Goal: Information Seeking & Learning: Learn about a topic

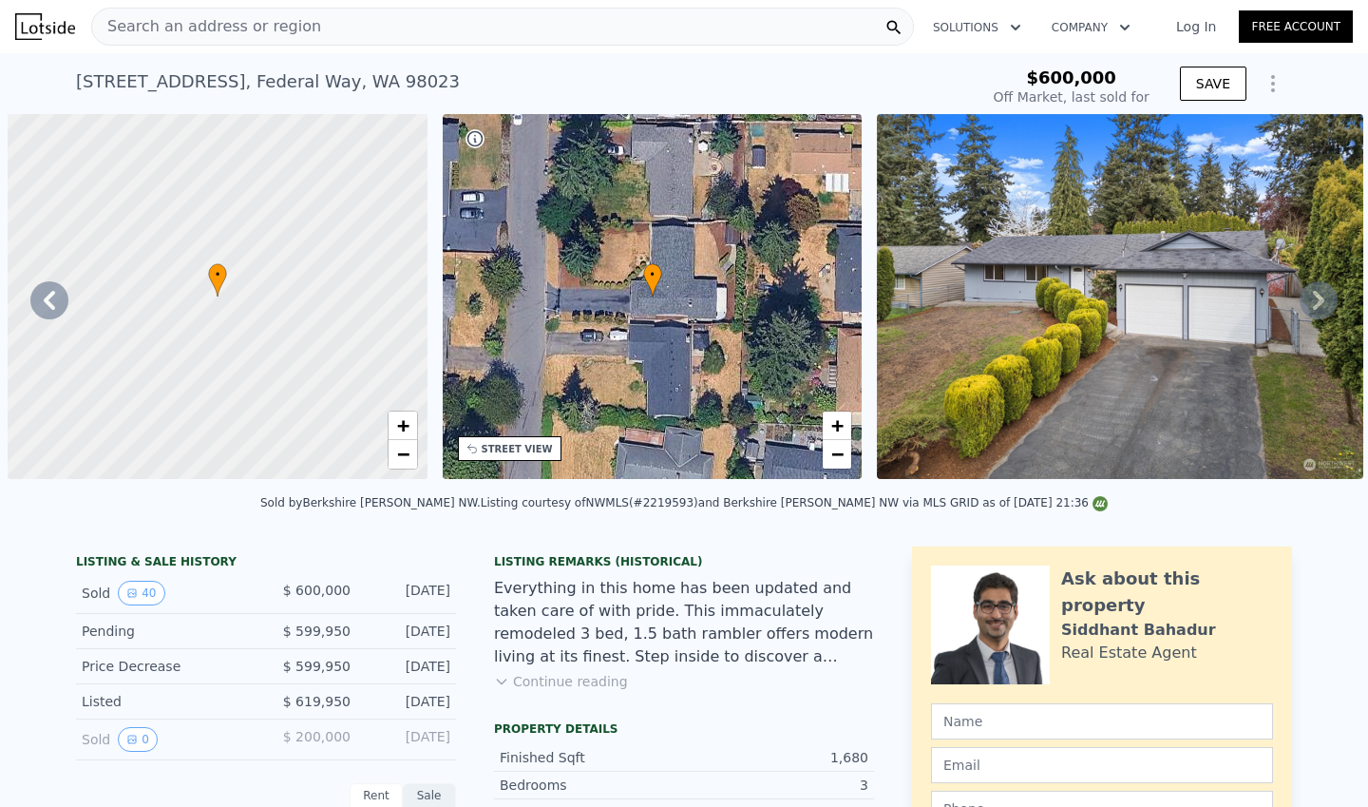
scroll to position [0, 442]
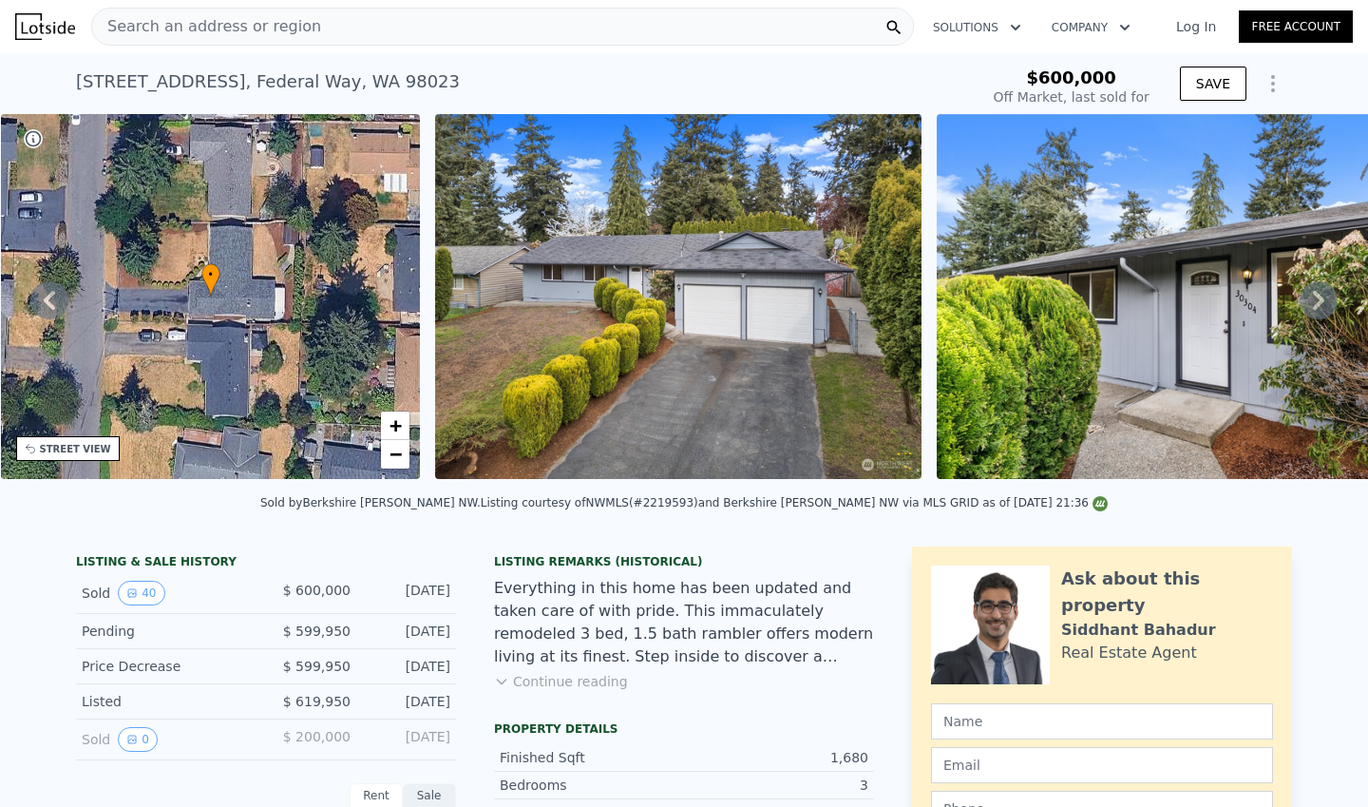
click at [237, 30] on span "Search an address or region" at bounding box center [206, 26] width 229 height 23
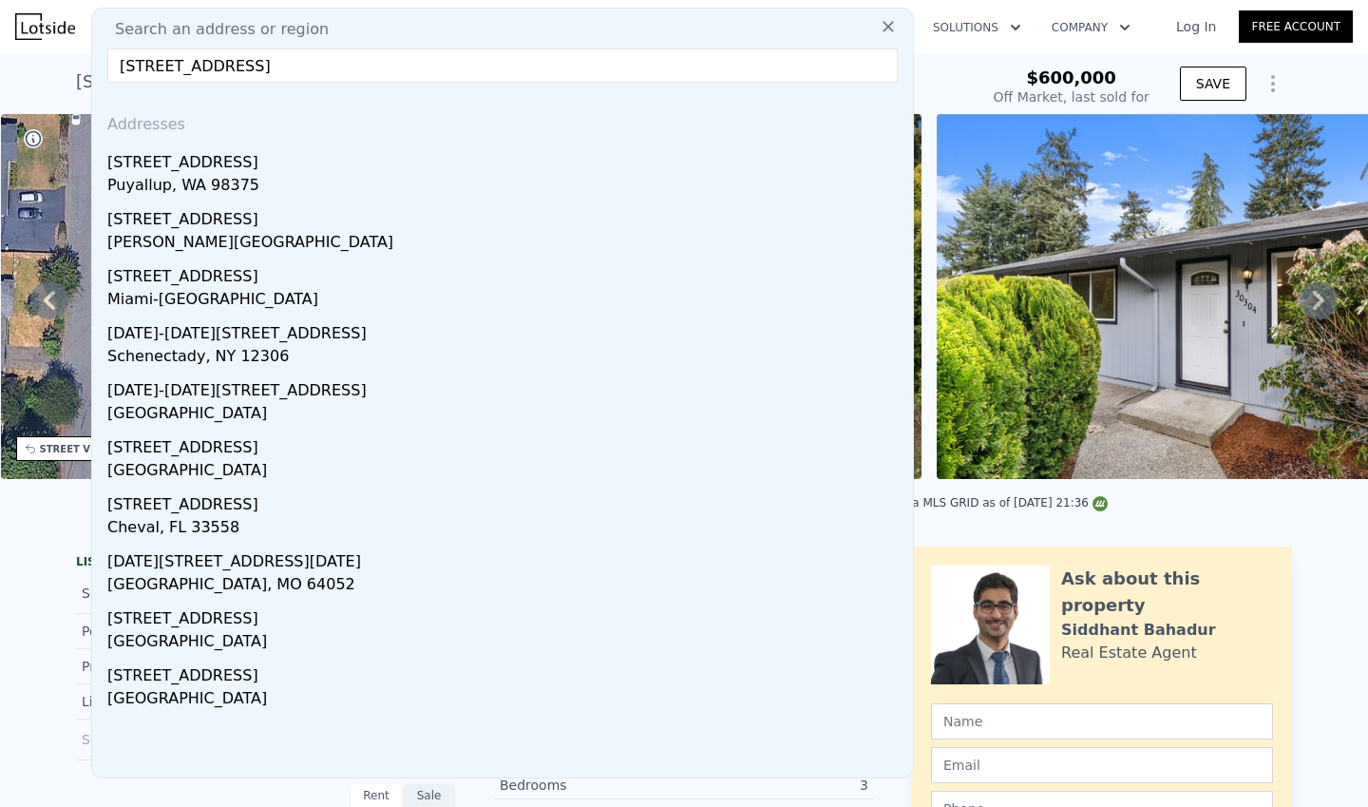
type input "[STREET_ADDRESS]"
click at [256, 170] on div "[STREET_ADDRESS]" at bounding box center [506, 158] width 798 height 30
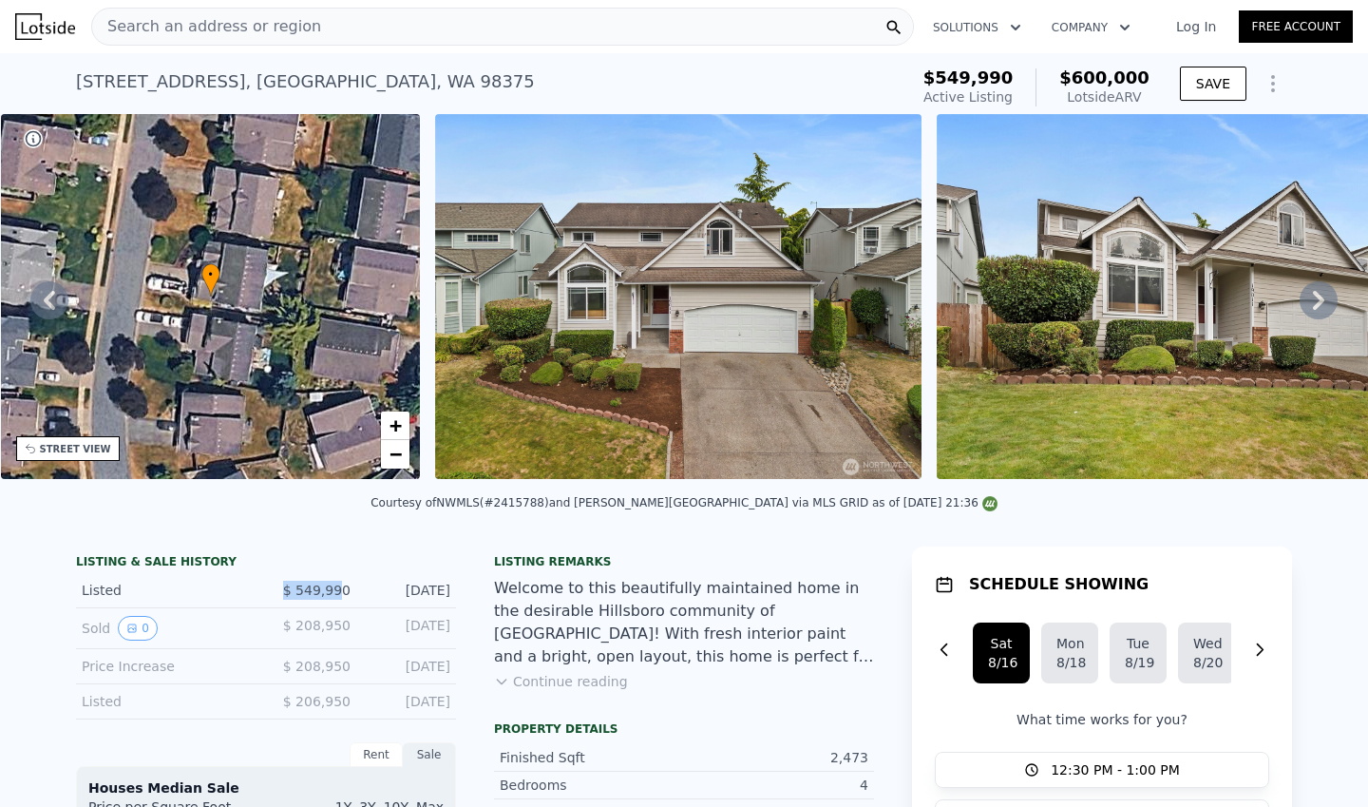
drag, startPoint x: 289, startPoint y: 610, endPoint x: 337, endPoint y: 610, distance: 48.5
click at [337, 598] on span "$ 549,990" at bounding box center [316, 589] width 67 height 15
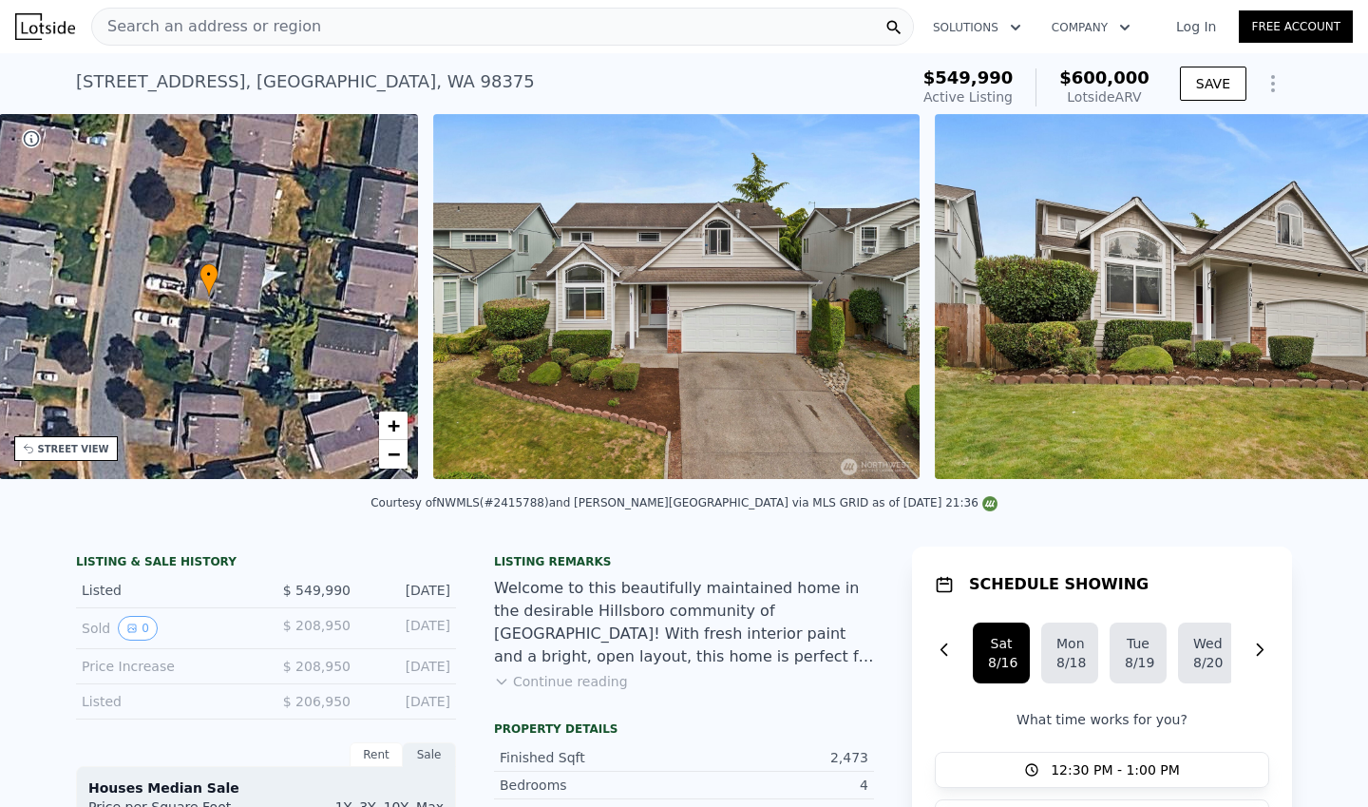
scroll to position [0, 442]
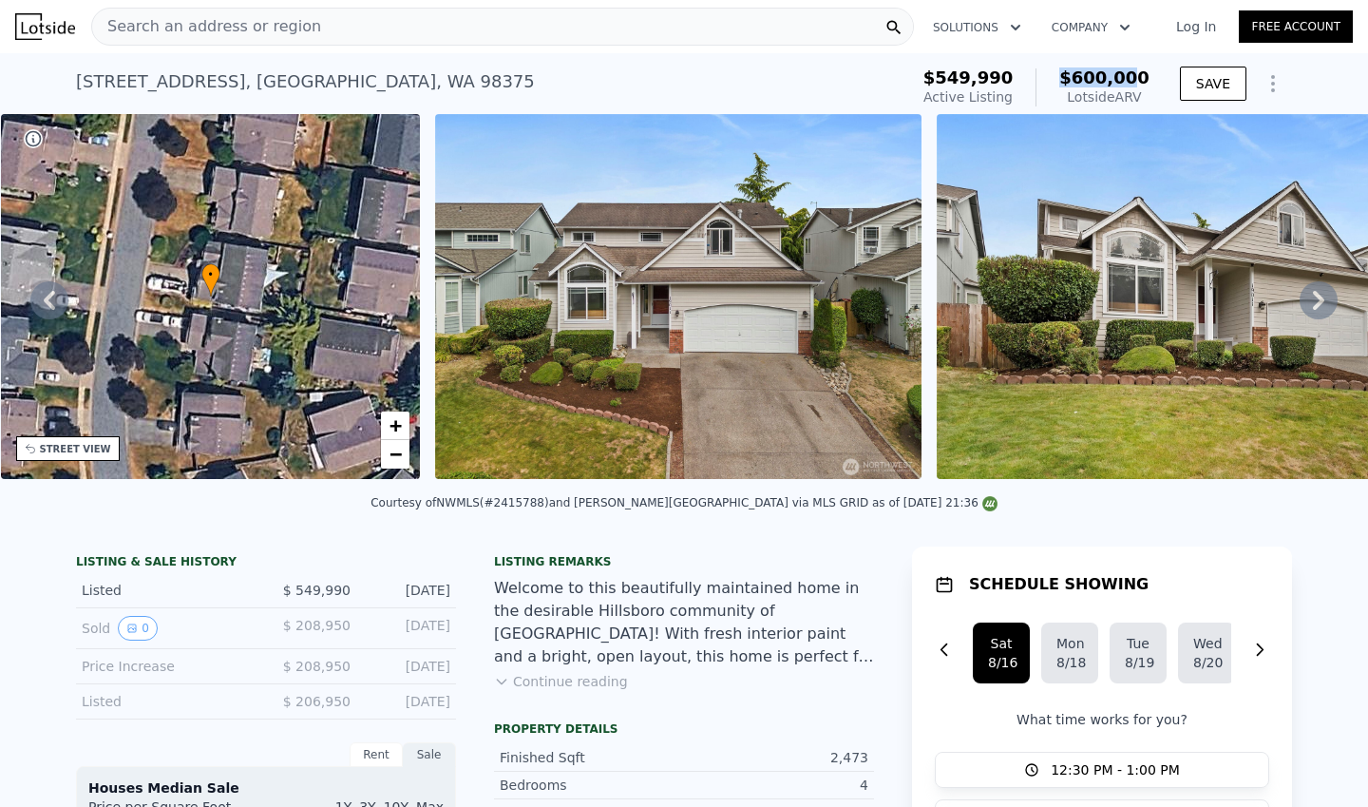
drag, startPoint x: 1068, startPoint y: 71, endPoint x: 1145, endPoint y: 72, distance: 77.0
click at [1145, 72] on div "$600,000 Lotside ARV" at bounding box center [1093, 87] width 114 height 38
click at [1145, 72] on span "$600,000" at bounding box center [1104, 77] width 90 height 20
drag, startPoint x: 976, startPoint y: 79, endPoint x: 1017, endPoint y: 81, distance: 40.9
click at [1014, 81] on span "$549,990" at bounding box center [969, 77] width 90 height 20
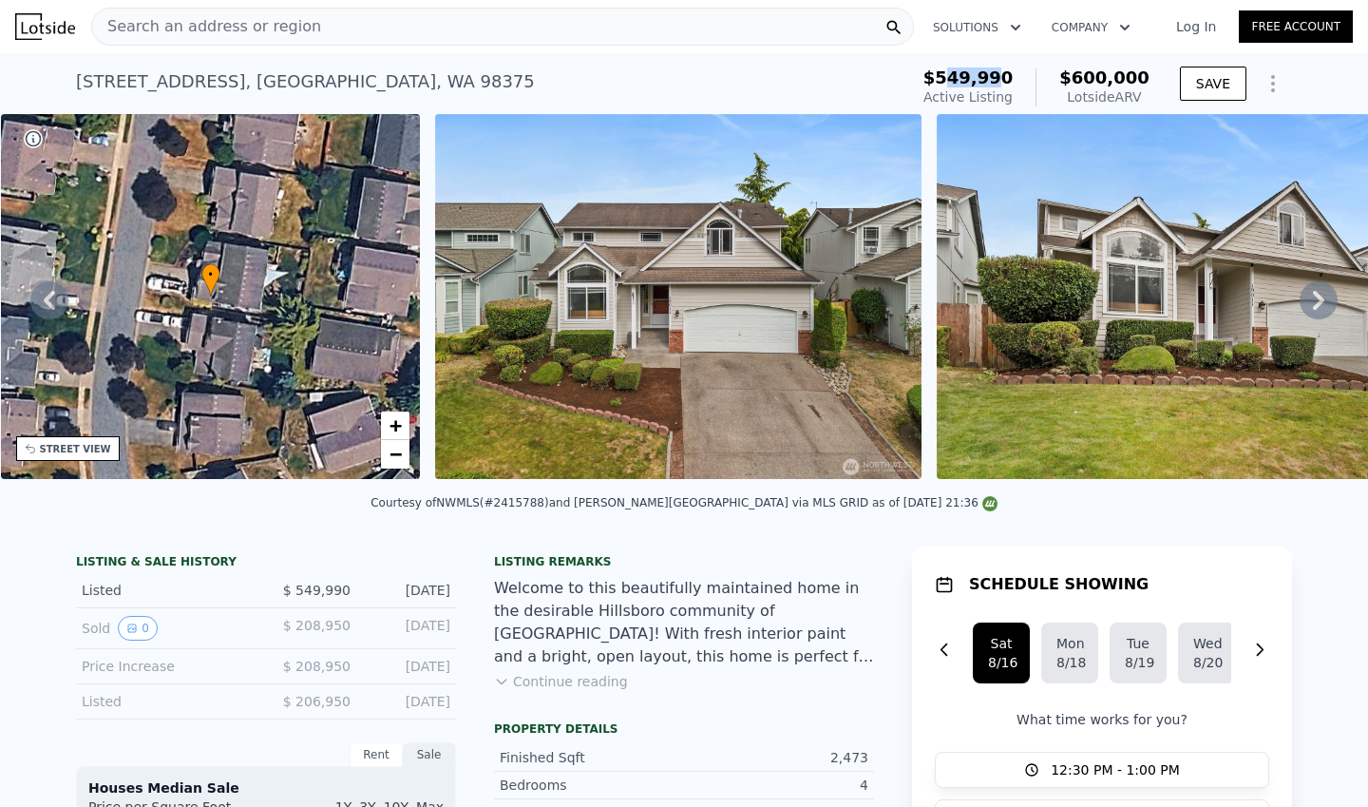
click at [1014, 81] on span "$549,990" at bounding box center [969, 77] width 90 height 20
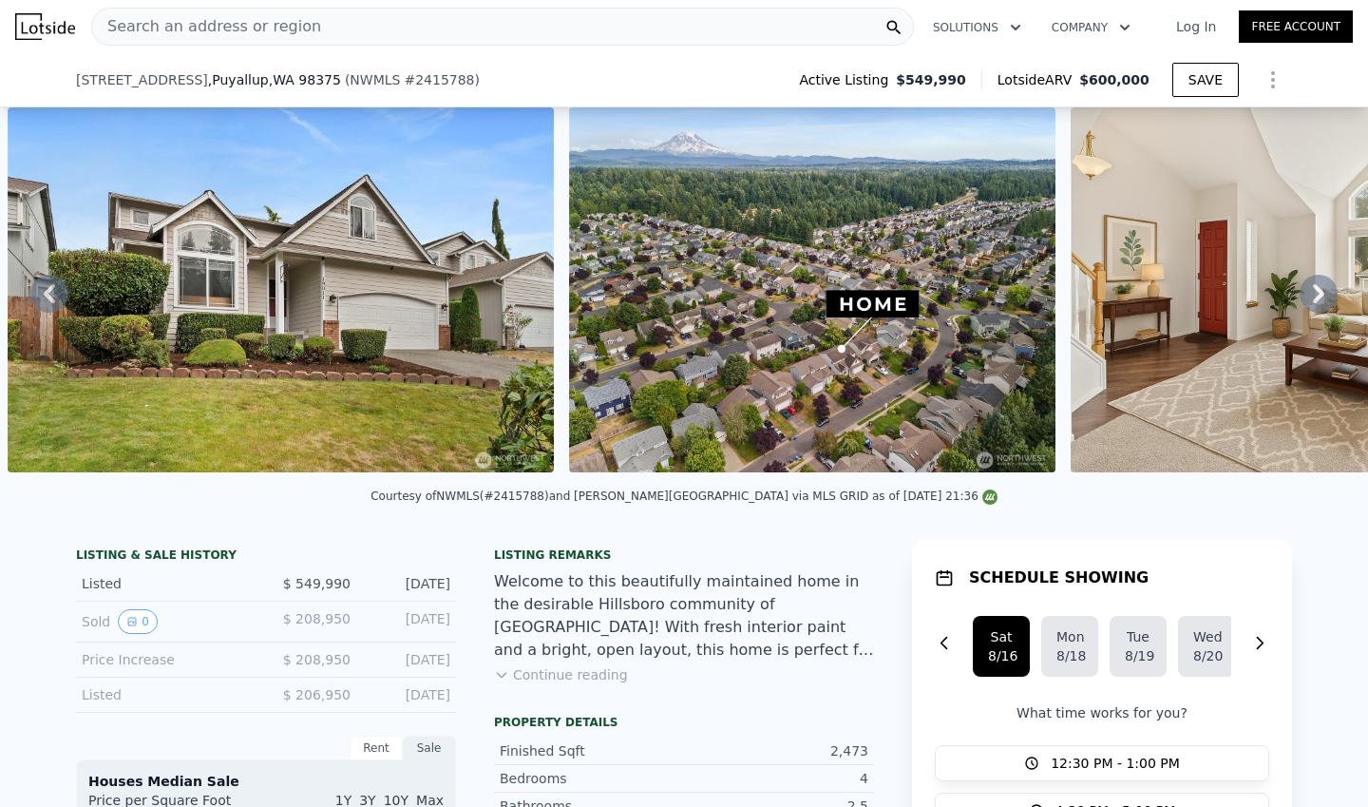
scroll to position [357, 0]
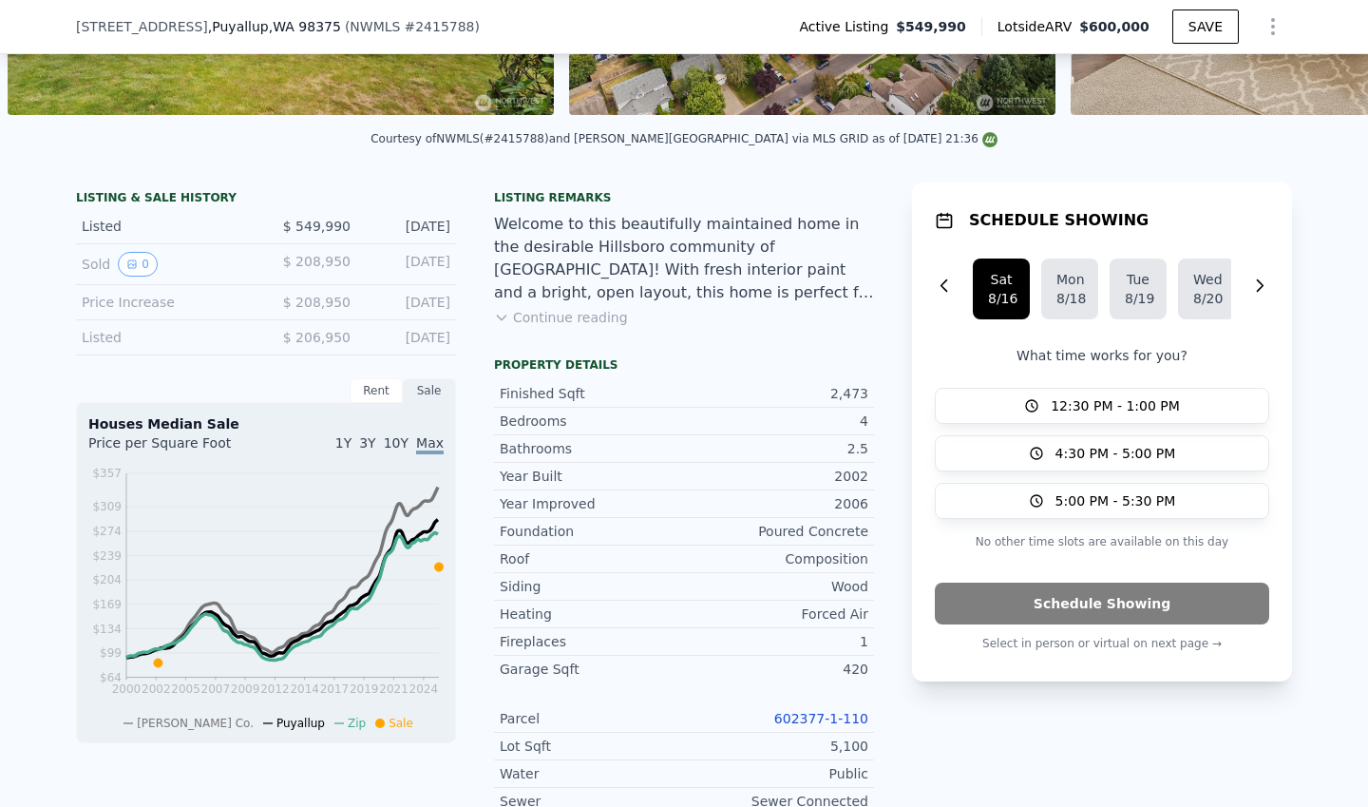
click at [580, 327] on button "Continue reading" at bounding box center [561, 317] width 134 height 19
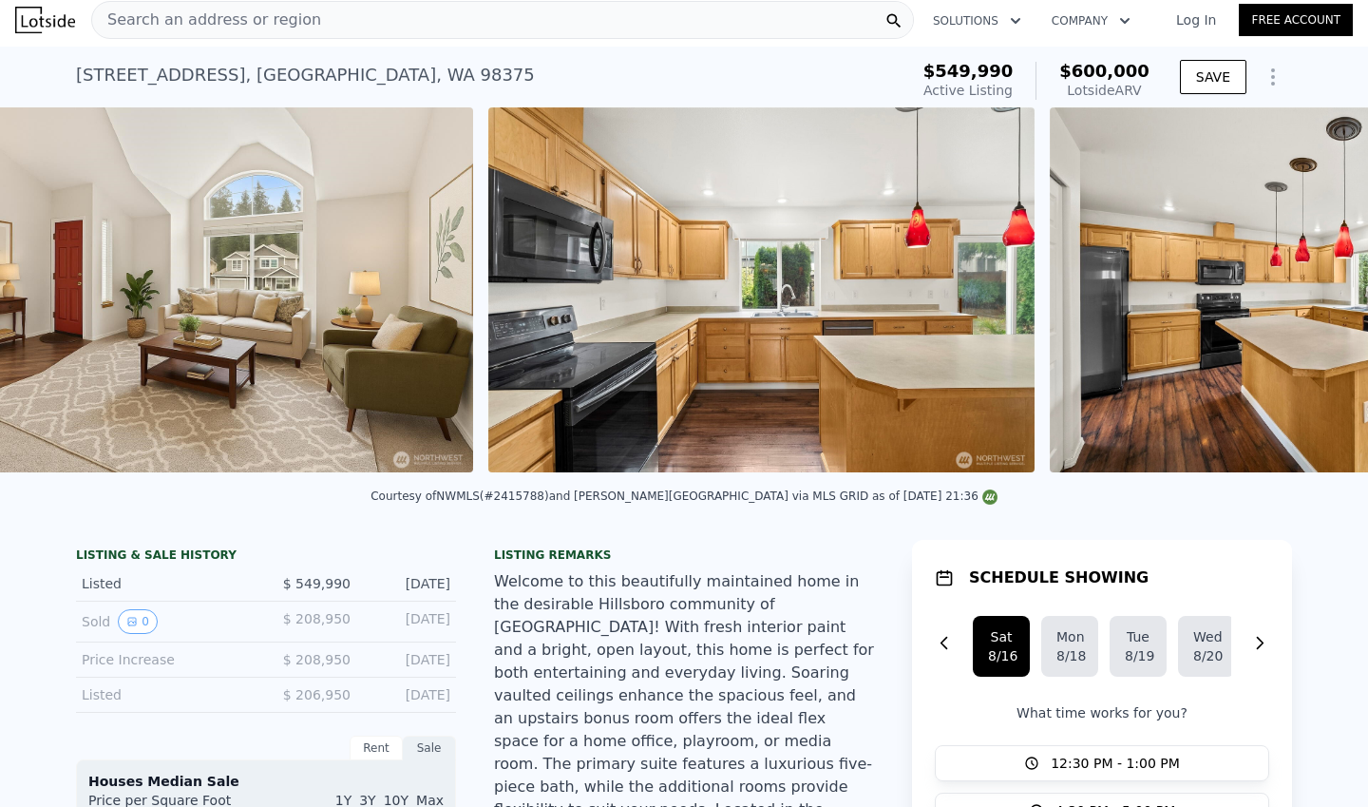
scroll to position [0, 2434]
